Goal: Transaction & Acquisition: Book appointment/travel/reservation

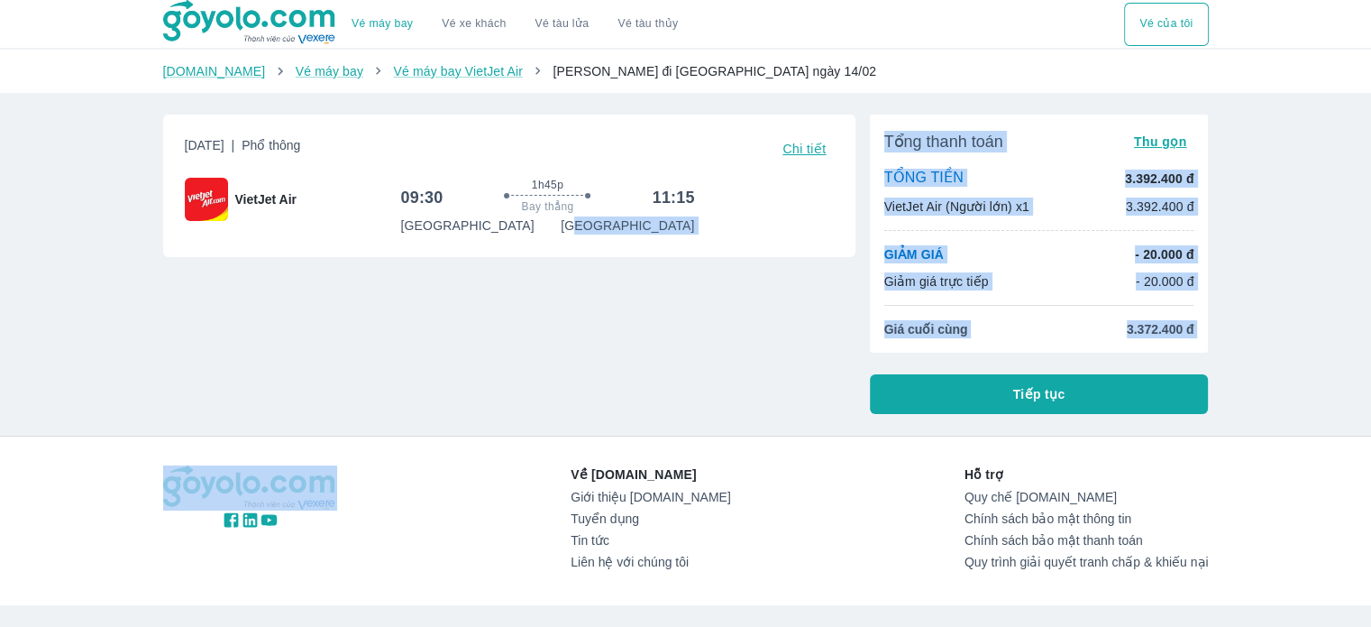
drag, startPoint x: 0, startPoint y: 0, endPoint x: 886, endPoint y: 411, distance: 976.8
click at [892, 411] on div "[DATE] | Phổ thông Chi tiết VietJet Air 09:30 1h45p Bay thẳng 11:15 [GEOGRAPHIC…" at bounding box center [679, 257] width 1060 height 314
click at [769, 373] on div "Thứ 7, 14 Thg 02 2026 | Phổ thông Chi tiết VietJet Air 09:30 1h45p Bay thẳng 11…" at bounding box center [502, 257] width 707 height 314
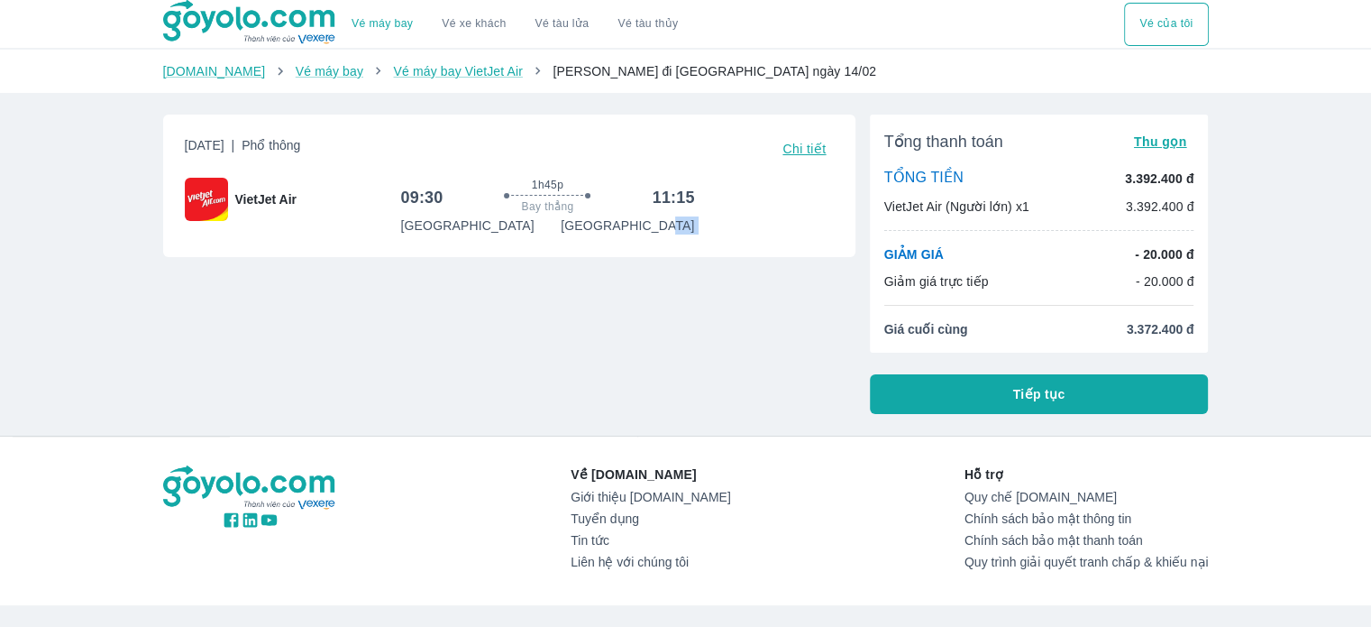
click at [769, 373] on div "Thứ 7, 14 Thg 02 2026 | Phổ thông Chi tiết VietJet Air 09:30 1h45p Bay thẳng 11…" at bounding box center [502, 257] width 707 height 314
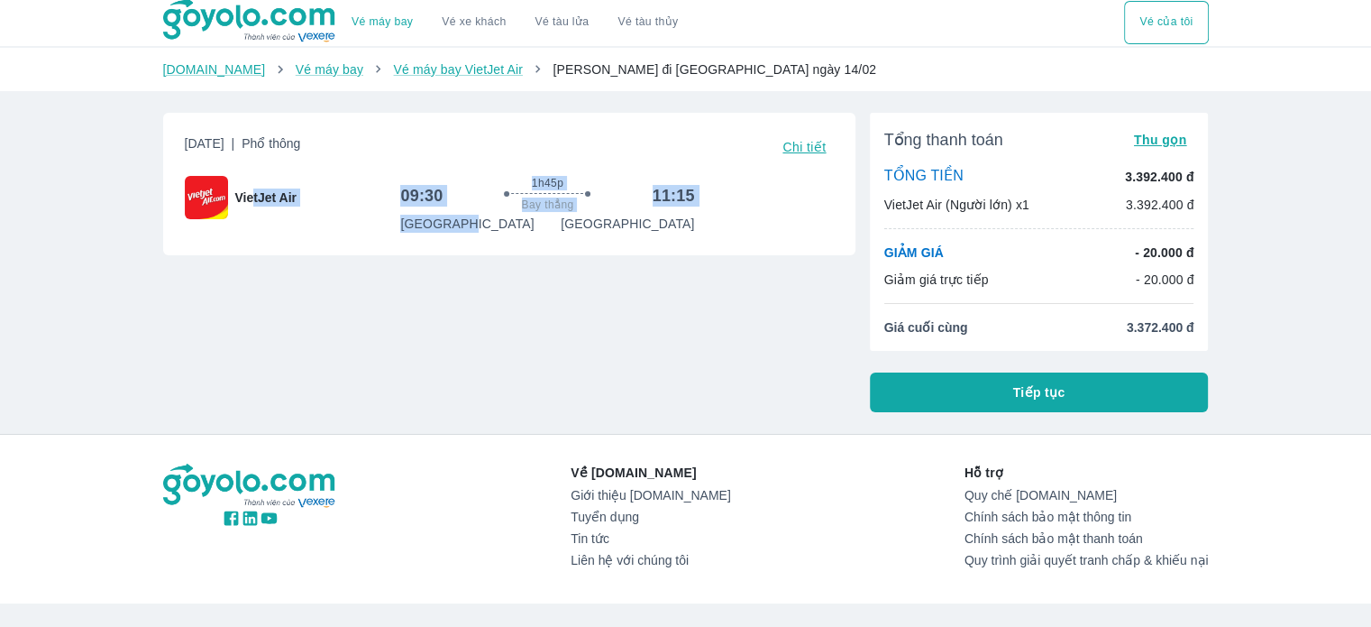
drag, startPoint x: 455, startPoint y: 228, endPoint x: 253, endPoint y: 172, distance: 209.5
click at [253, 172] on div "Thứ 7, 14 Thg 02 2026 | Phổ thông Chi tiết VietJet Air 09:30 1h45p Bay thẳng 11…" at bounding box center [509, 183] width 649 height 99
click at [294, 301] on div "Thứ 7, 14 Thg 02 2026 | Phổ thông Chi tiết VietJet Air 09:30 1h45p Bay thẳng 11…" at bounding box center [502, 255] width 707 height 314
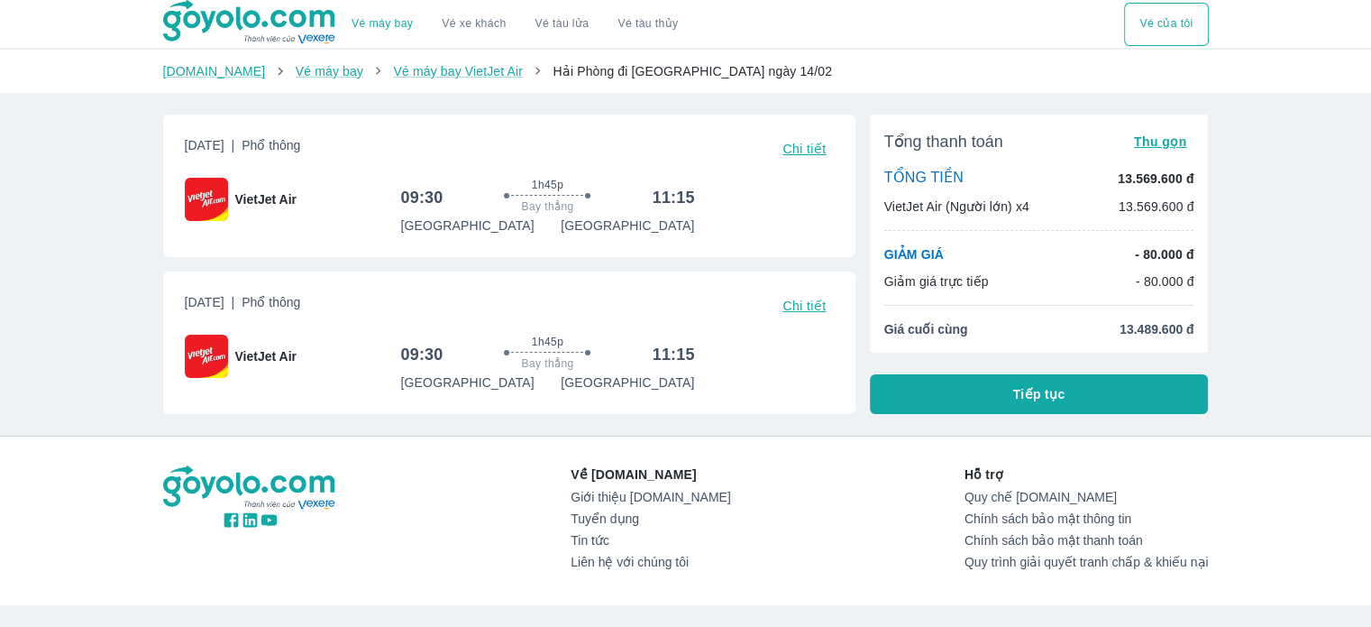
click at [830, 255] on div "[DATE] | Phổ thông Chi tiết VietJet Air 09:30 1h45p Bay thẳng 11:15 [GEOGRAPHIC…" at bounding box center [509, 263] width 692 height 299
click at [830, 255] on div "[DATE] | Phổ thông Chi tiết VietJet Air 09:30 1h45p Bay thẳng 11:15 [GEOGRAPHIC…" at bounding box center [509, 185] width 692 height 142
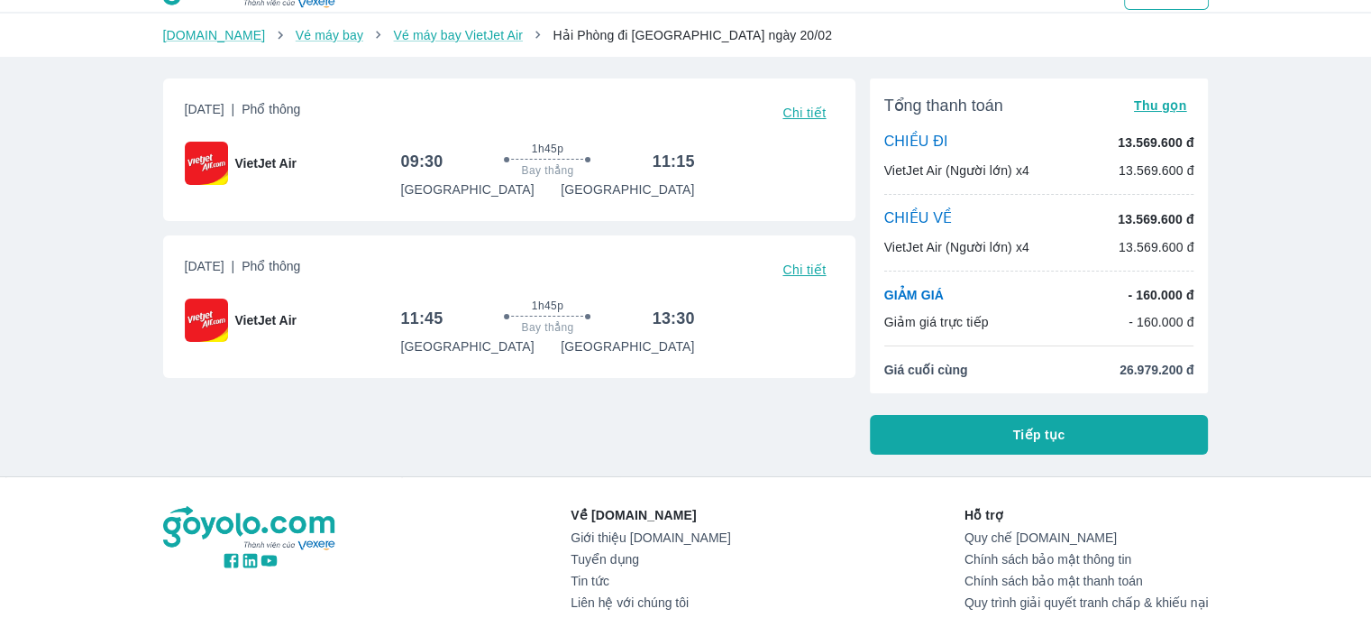
scroll to position [39, 0]
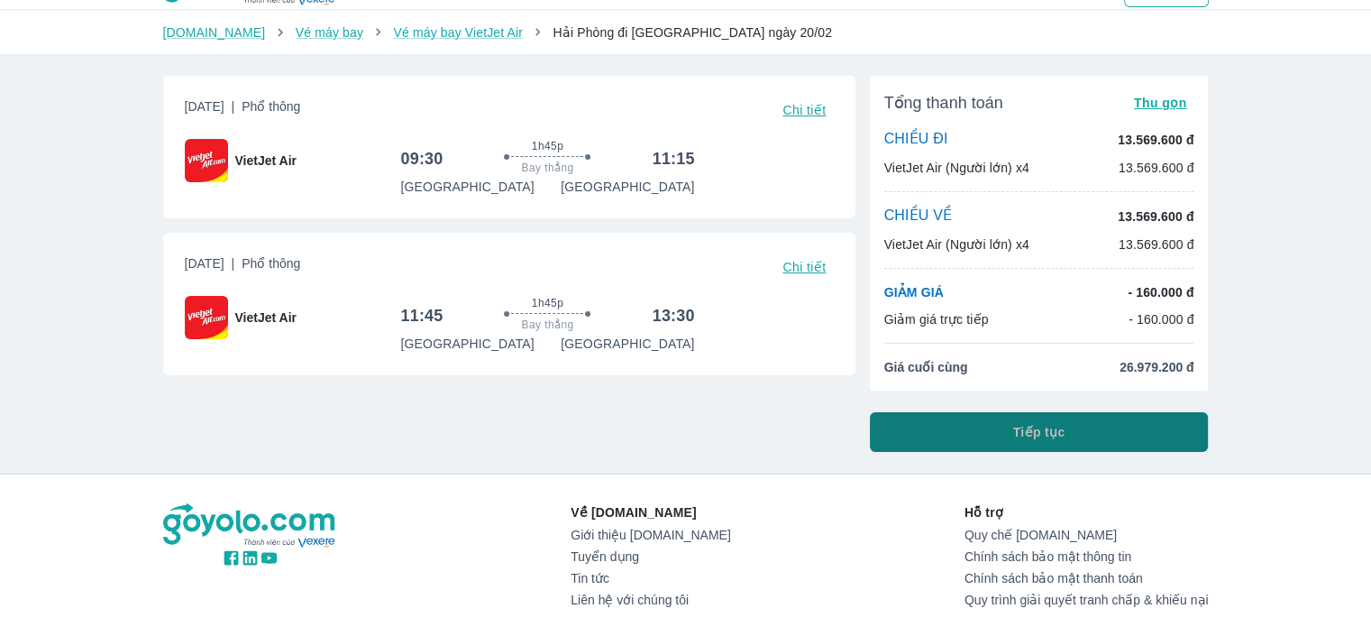
click at [1030, 425] on span "Tiếp tục" at bounding box center [1039, 432] width 52 height 18
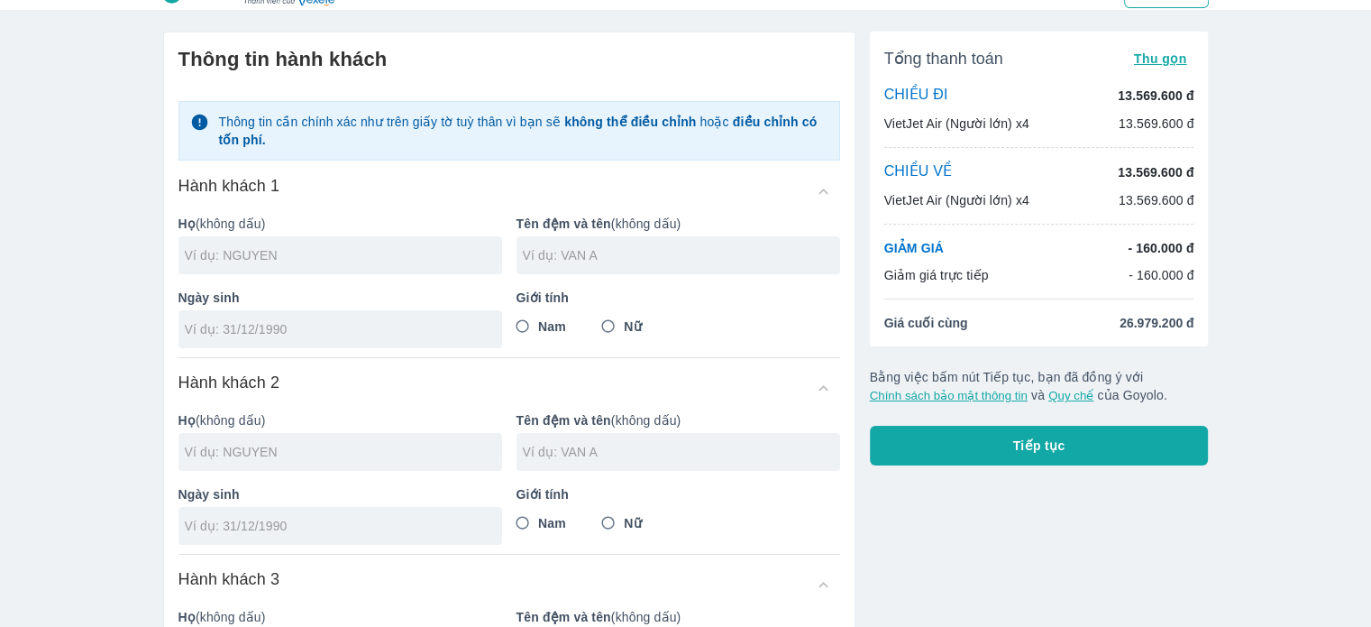
scroll to position [25, 0]
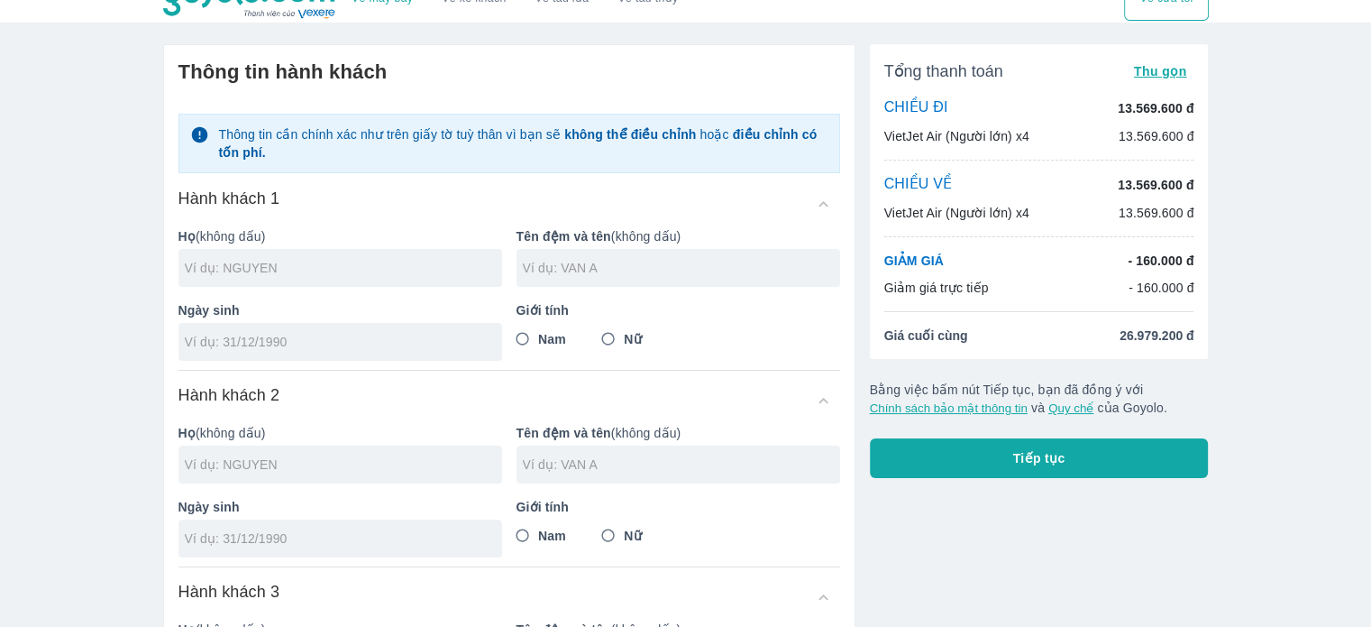
click at [764, 406] on div "Hành khách 2" at bounding box center [509, 400] width 662 height 32
drag, startPoint x: 764, startPoint y: 406, endPoint x: 834, endPoint y: 344, distance: 93.3
click at [834, 344] on div "Thông tin cần chính xác như trên giấy tờ tuỳ thân vì bạn sẽ không thể điều chỉn…" at bounding box center [509, 524] width 662 height 851
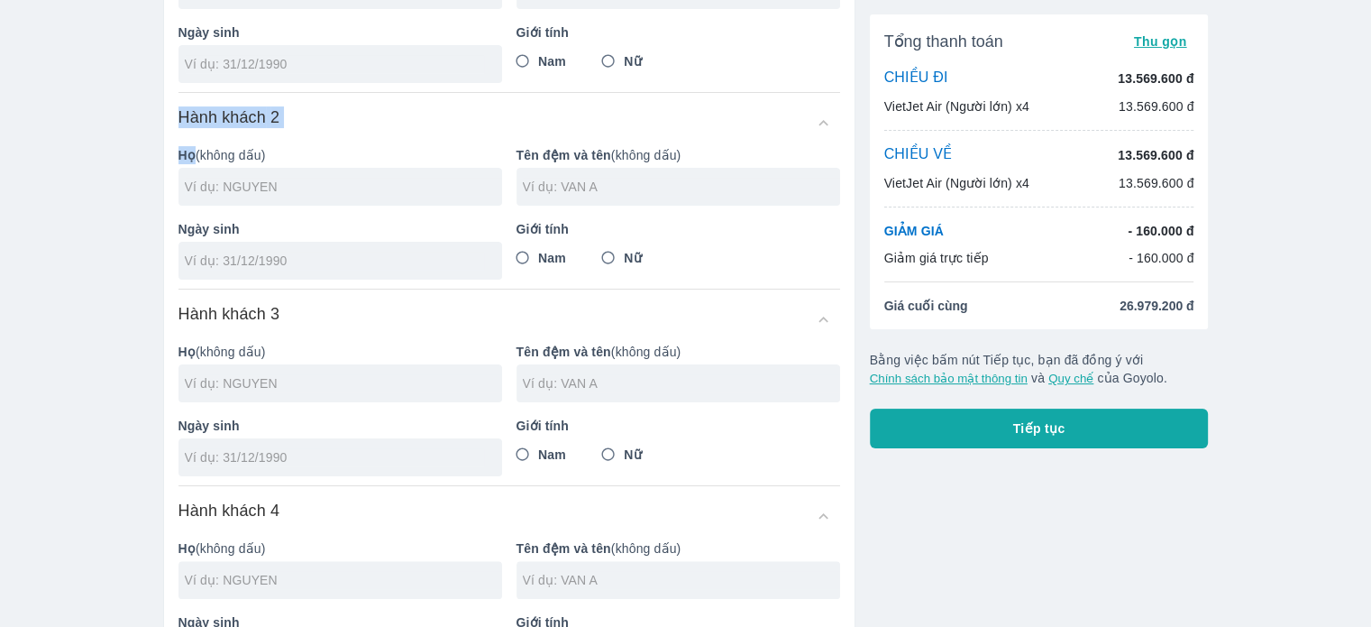
scroll to position [303, 0]
